Goal: Information Seeking & Learning: Learn about a topic

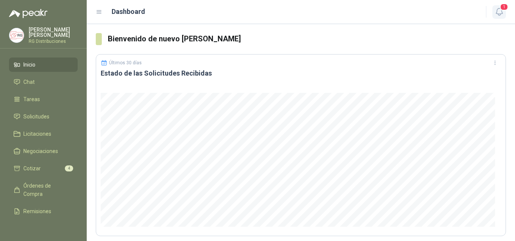
click at [503, 10] on span "1" at bounding box center [504, 6] width 8 height 7
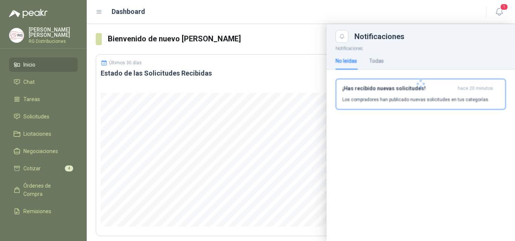
click at [399, 96] on p "Los compradores han publicado nuevas solicitudes en tus categorías." at bounding box center [415, 99] width 147 height 7
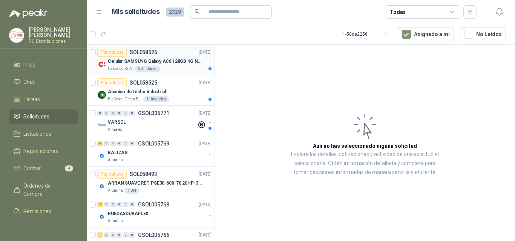
click at [167, 63] on p "Celular SAMSUNG Galaxy A06 128GB 4G Negro" at bounding box center [155, 61] width 94 height 7
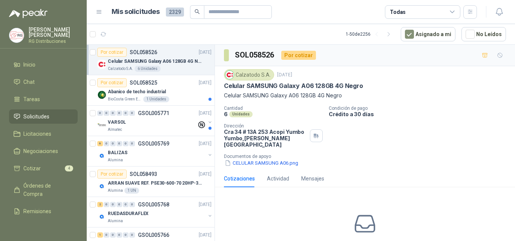
click at [278, 86] on p "Celular SAMSUNG Galaxy A06 128GB 4G Negro" at bounding box center [293, 86] width 139 height 8
click at [388, 89] on div "Celular SAMSUNG Galaxy A06 128GB 4G Negro" at bounding box center [365, 86] width 282 height 8
click at [140, 89] on p "Abanico de techo industrial" at bounding box center [137, 92] width 58 height 7
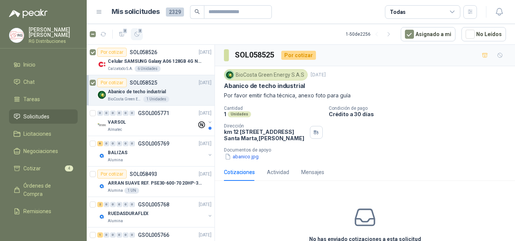
click at [138, 32] on div "2" at bounding box center [137, 34] width 6 height 6
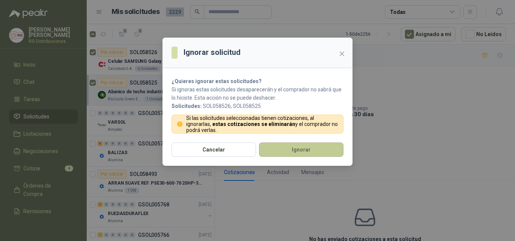
click at [283, 148] on button "Ignorar" at bounding box center [301, 150] width 84 height 14
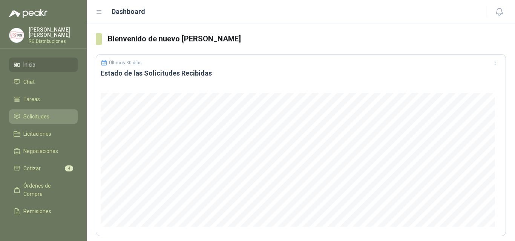
click at [42, 116] on span "Solicitudes" at bounding box center [36, 117] width 26 height 8
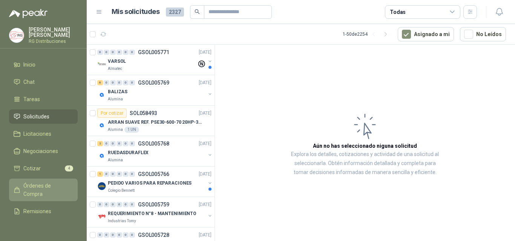
click at [36, 189] on span "Órdenes de Compra" at bounding box center [46, 190] width 47 height 17
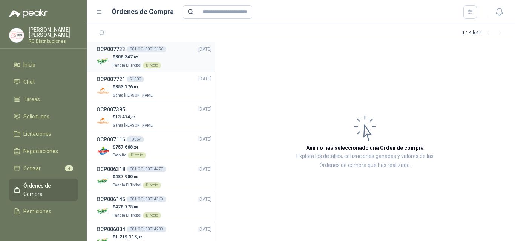
click at [183, 60] on div "$ 306.347 ,65 Panela El Trébol Directo" at bounding box center [153, 60] width 115 height 15
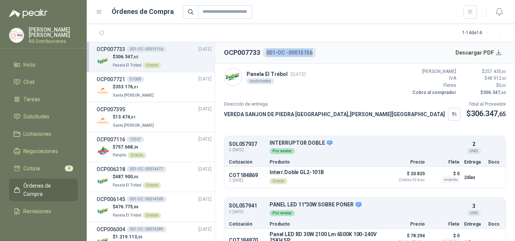
drag, startPoint x: 267, startPoint y: 53, endPoint x: 319, endPoint y: 51, distance: 52.4
click at [319, 51] on header "OCP007733 001-OC -00015156 Descargar PDF" at bounding box center [365, 52] width 300 height 21
copy div "001-OC -00015156"
click at [33, 99] on span "Tareas" at bounding box center [31, 99] width 17 height 8
click at [33, 114] on span "Solicitudes" at bounding box center [36, 117] width 26 height 8
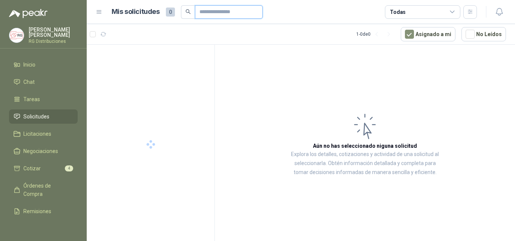
click at [211, 11] on input "text" at bounding box center [225, 12] width 53 height 13
paste input "**********"
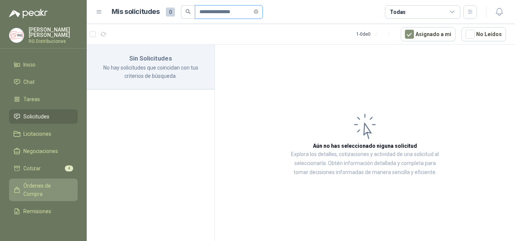
type input "**********"
click at [37, 186] on span "Órdenes de Compra" at bounding box center [46, 190] width 47 height 17
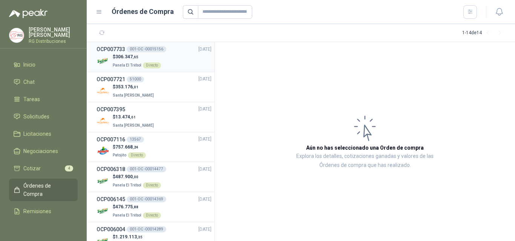
click at [179, 57] on div "$ 306.347 ,65 Panela El Trébol Directo" at bounding box center [153, 60] width 115 height 15
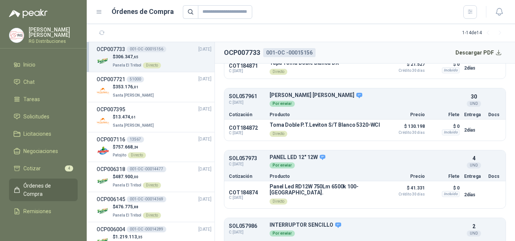
scroll to position [276, 0]
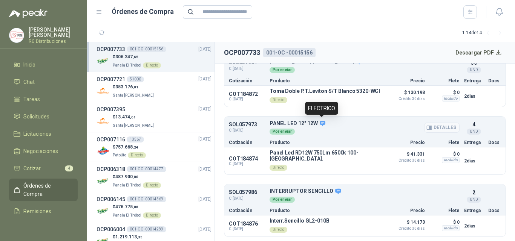
click at [321, 122] on icon at bounding box center [322, 124] width 7 height 7
click at [313, 165] on p "Directo" at bounding box center [325, 167] width 113 height 11
click at [315, 165] on p "Directo" at bounding box center [325, 167] width 113 height 11
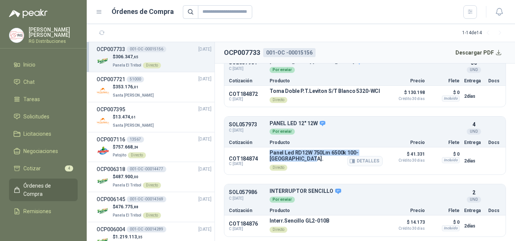
drag, startPoint x: 269, startPoint y: 149, endPoint x: 297, endPoint y: 157, distance: 29.7
click at [296, 157] on div "COT184874 C: [DATE] Panel Led RD12W 750Lm 6500k 100-[GEOGRAPHIC_DATA]. Directo …" at bounding box center [364, 161] width 281 height 27
click at [350, 160] on icon "button" at bounding box center [352, 161] width 5 height 4
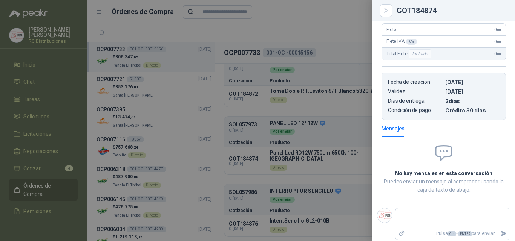
scroll to position [0, 0]
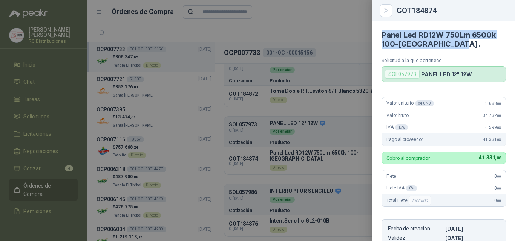
drag, startPoint x: 382, startPoint y: 35, endPoint x: 464, endPoint y: 46, distance: 82.9
click at [464, 46] on h4 "Panel Led RD12W 750Lm 6500k 100-[GEOGRAPHIC_DATA]." at bounding box center [443, 40] width 124 height 18
copy h4 "Panel Led RD12W 750Lm 6500k 100-[GEOGRAPHIC_DATA]."
click at [384, 12] on icon "Close" at bounding box center [385, 11] width 3 height 4
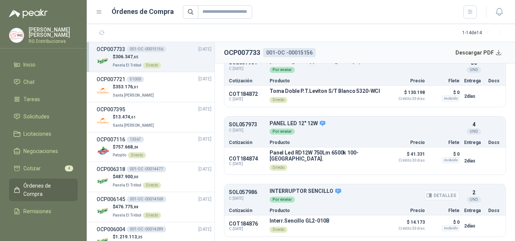
scroll to position [276, 0]
drag, startPoint x: 466, startPoint y: 123, endPoint x: 471, endPoint y: 122, distance: 4.5
click at [470, 122] on div "4 UND" at bounding box center [474, 128] width 20 height 14
click at [476, 123] on div "4 UND" at bounding box center [474, 128] width 20 height 14
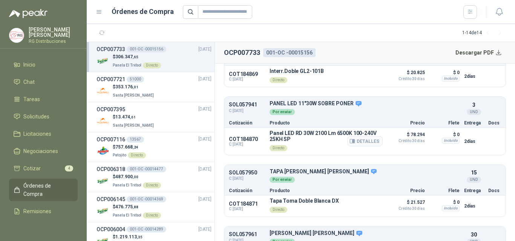
scroll to position [88, 0]
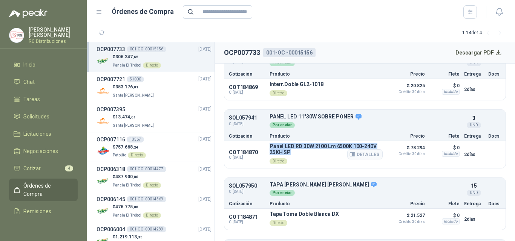
drag, startPoint x: 270, startPoint y: 146, endPoint x: 310, endPoint y: 139, distance: 40.6
click at [299, 151] on p "Panel LED RD 30W 2100 Lm 6500K 100-240V 25KH SP" at bounding box center [325, 150] width 113 height 12
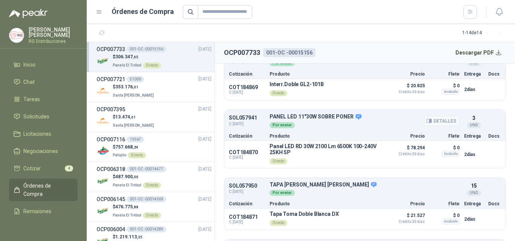
click at [321, 124] on div "Por enviar" at bounding box center [364, 125] width 190 height 8
drag, startPoint x: 316, startPoint y: 117, endPoint x: 343, endPoint y: 121, distance: 27.1
click at [346, 117] on p "PANEL LED 11"30W SOBRE PONER" at bounding box center [364, 117] width 190 height 7
click at [329, 117] on p "PANEL LED 11"30W SOBRE PONER" at bounding box center [364, 117] width 190 height 7
drag, startPoint x: 285, startPoint y: 155, endPoint x: 295, endPoint y: 154, distance: 10.6
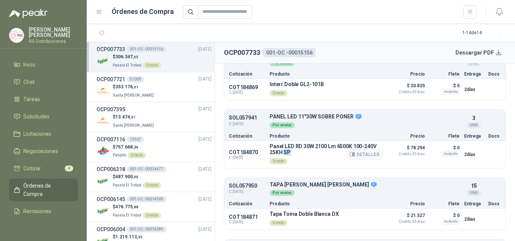
click at [294, 154] on p "Panel LED RD 30W 2100 Lm 6500K 100-240V 25KH SP" at bounding box center [325, 150] width 113 height 12
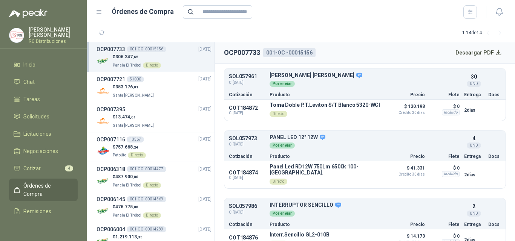
scroll to position [276, 0]
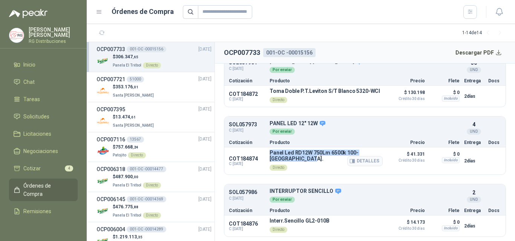
drag, startPoint x: 269, startPoint y: 154, endPoint x: 302, endPoint y: 161, distance: 33.5
click at [298, 161] on p "Panel Led RD12W 750Lm 6500k 100-[GEOGRAPHIC_DATA]." at bounding box center [325, 156] width 113 height 12
click at [304, 162] on p "Panel Led RD12W 750Lm 6500k 100-[GEOGRAPHIC_DATA]." at bounding box center [325, 156] width 113 height 12
drag, startPoint x: 269, startPoint y: 152, endPoint x: 297, endPoint y: 157, distance: 28.3
click at [297, 157] on div "COT184874 C: [DATE] Panel Led RD12W 750Lm 6500k 100-[GEOGRAPHIC_DATA]. Directo …" at bounding box center [364, 161] width 281 height 27
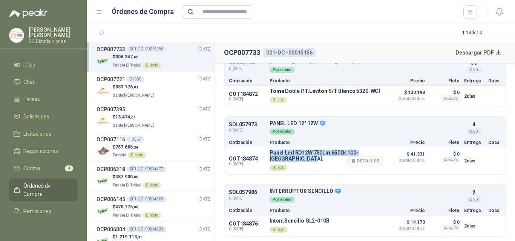
click at [298, 157] on p "Panel Led RD12W 750Lm 6500k 100-[GEOGRAPHIC_DATA]." at bounding box center [325, 156] width 113 height 12
drag, startPoint x: 272, startPoint y: 149, endPoint x: 294, endPoint y: 156, distance: 23.2
click at [293, 156] on p "Panel Led RD12W 750Lm 6500k 100-[GEOGRAPHIC_DATA]." at bounding box center [325, 156] width 113 height 12
drag, startPoint x: 304, startPoint y: 160, endPoint x: 303, endPoint y: 166, distance: 5.4
click at [304, 161] on p "Panel Led RD12W 750Lm 6500k 100-[GEOGRAPHIC_DATA]." at bounding box center [325, 156] width 113 height 12
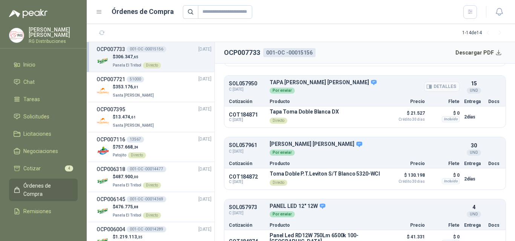
scroll to position [126, 0]
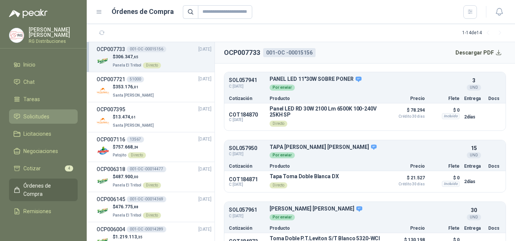
click at [40, 117] on span "Solicitudes" at bounding box center [36, 117] width 26 height 8
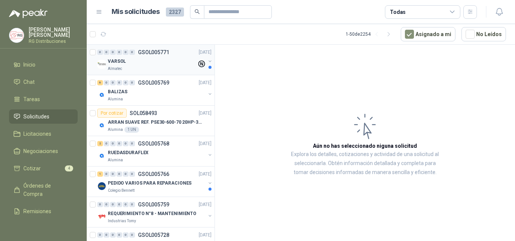
click at [150, 65] on div "VARSOL" at bounding box center [152, 61] width 89 height 9
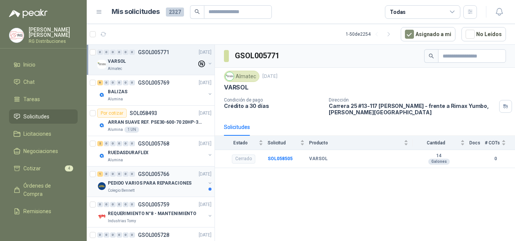
click at [147, 186] on p "PEDIDO VARIOS PARA REPARACIONES" at bounding box center [150, 183] width 84 height 7
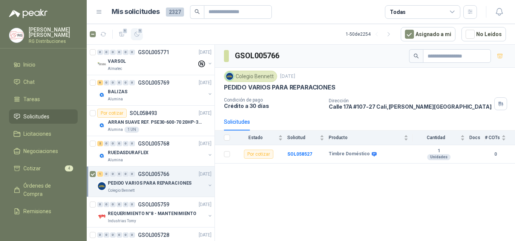
click at [139, 32] on span "1" at bounding box center [139, 31] width 5 height 6
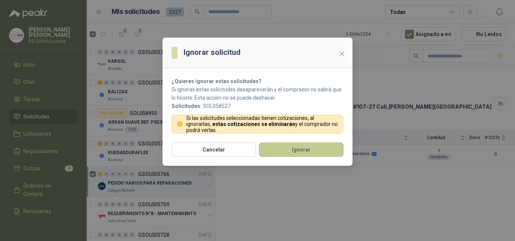
click at [297, 151] on button "Ignorar" at bounding box center [301, 150] width 84 height 14
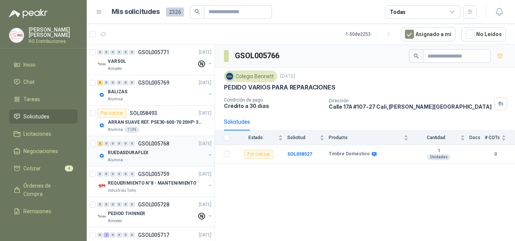
drag, startPoint x: 155, startPoint y: 157, endPoint x: 156, endPoint y: 151, distance: 6.5
click at [156, 157] on div "RUEDASDURAFLEX Alumina" at bounding box center [157, 155] width 98 height 15
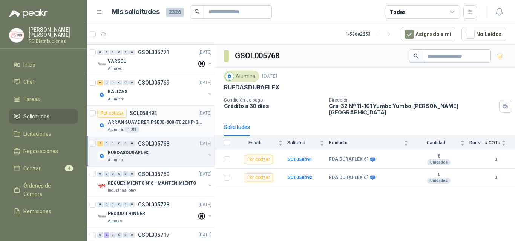
click at [162, 122] on p "ARRAN SUAVE REF. PSE30-600-70 20HP-30A" at bounding box center [155, 122] width 94 height 7
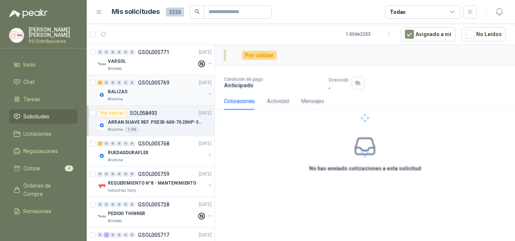
click at [157, 92] on div "BALIZAS" at bounding box center [157, 91] width 98 height 9
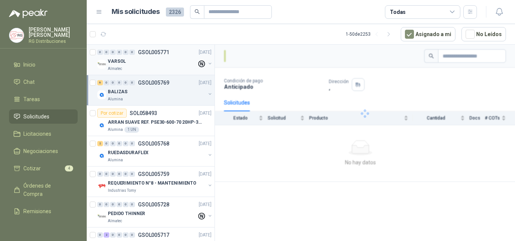
click at [150, 69] on div "Almatec" at bounding box center [152, 69] width 89 height 6
